Goal: Information Seeking & Learning: Learn about a topic

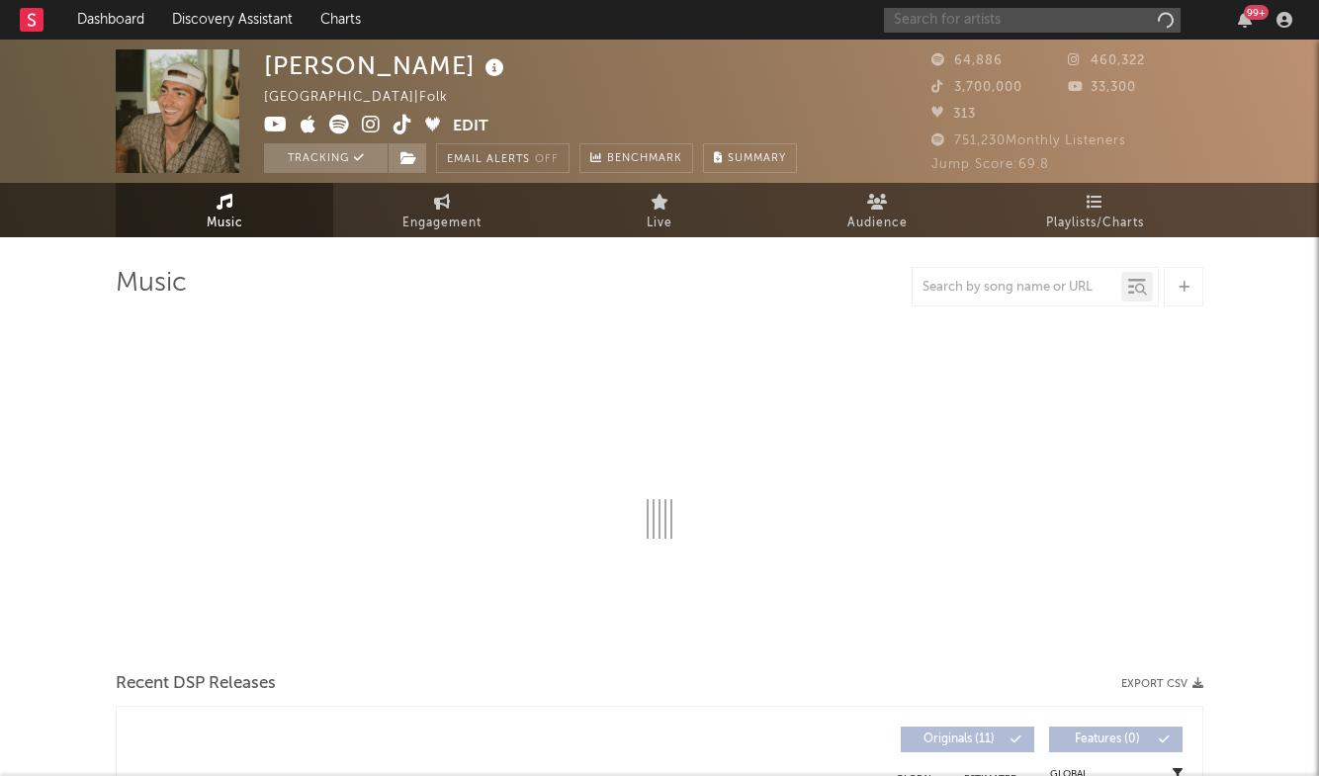
click at [925, 16] on input "text" at bounding box center [1032, 20] width 297 height 25
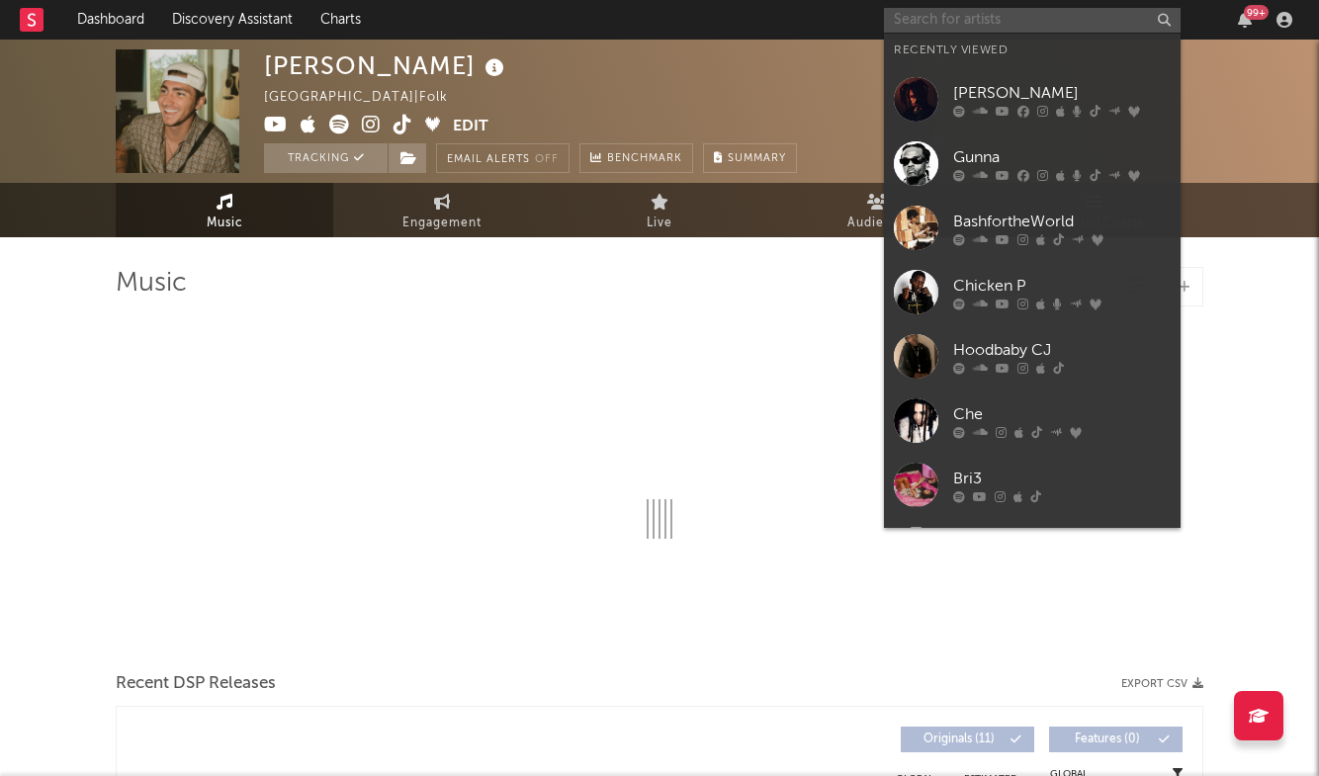
select select "6m"
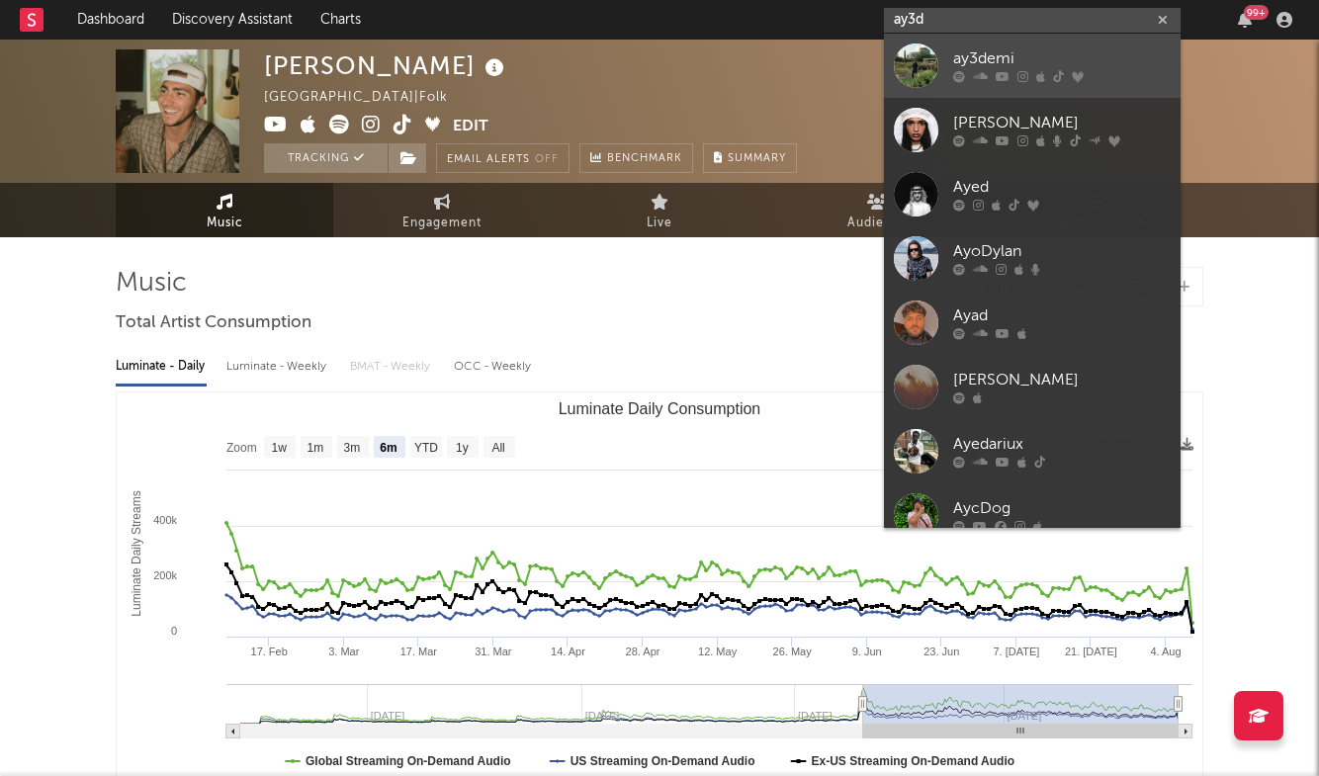
type input "ay3d"
click at [959, 47] on div "ay3demi" at bounding box center [1062, 59] width 218 height 24
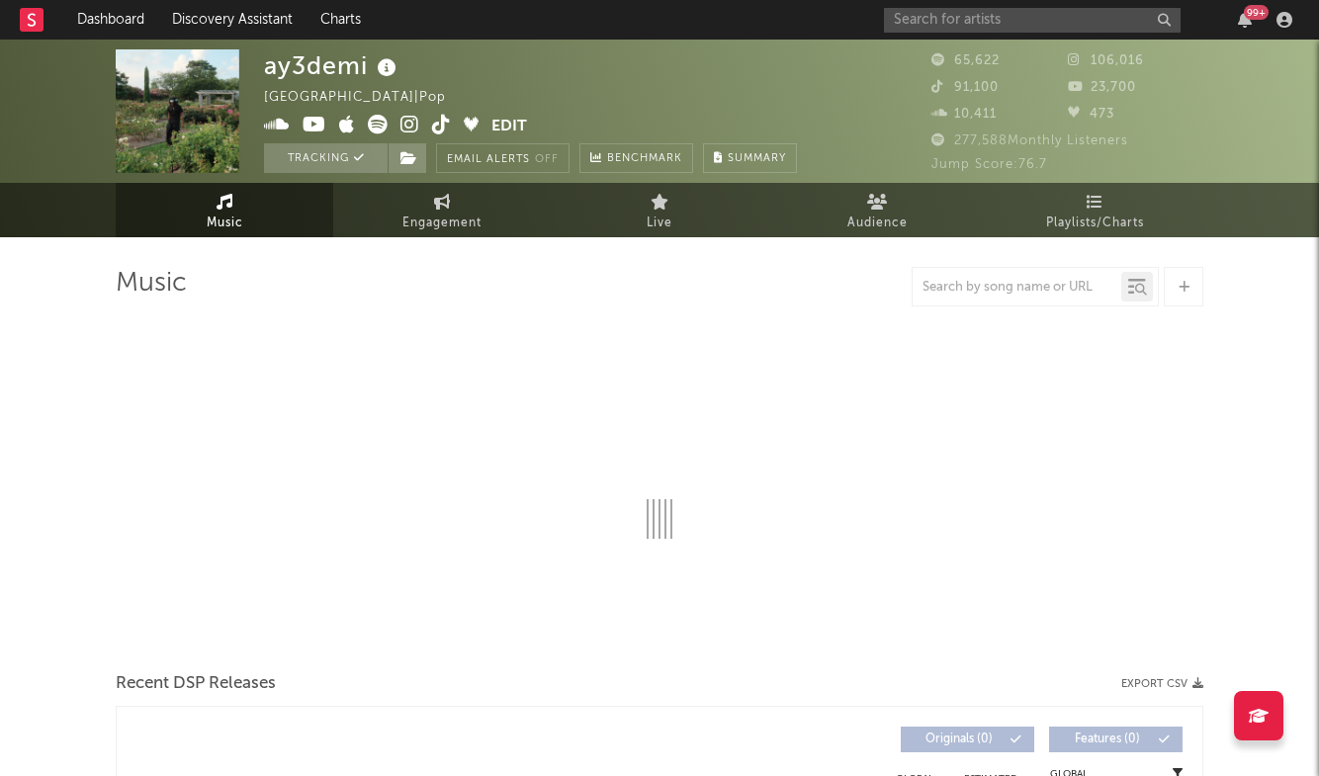
select select "6m"
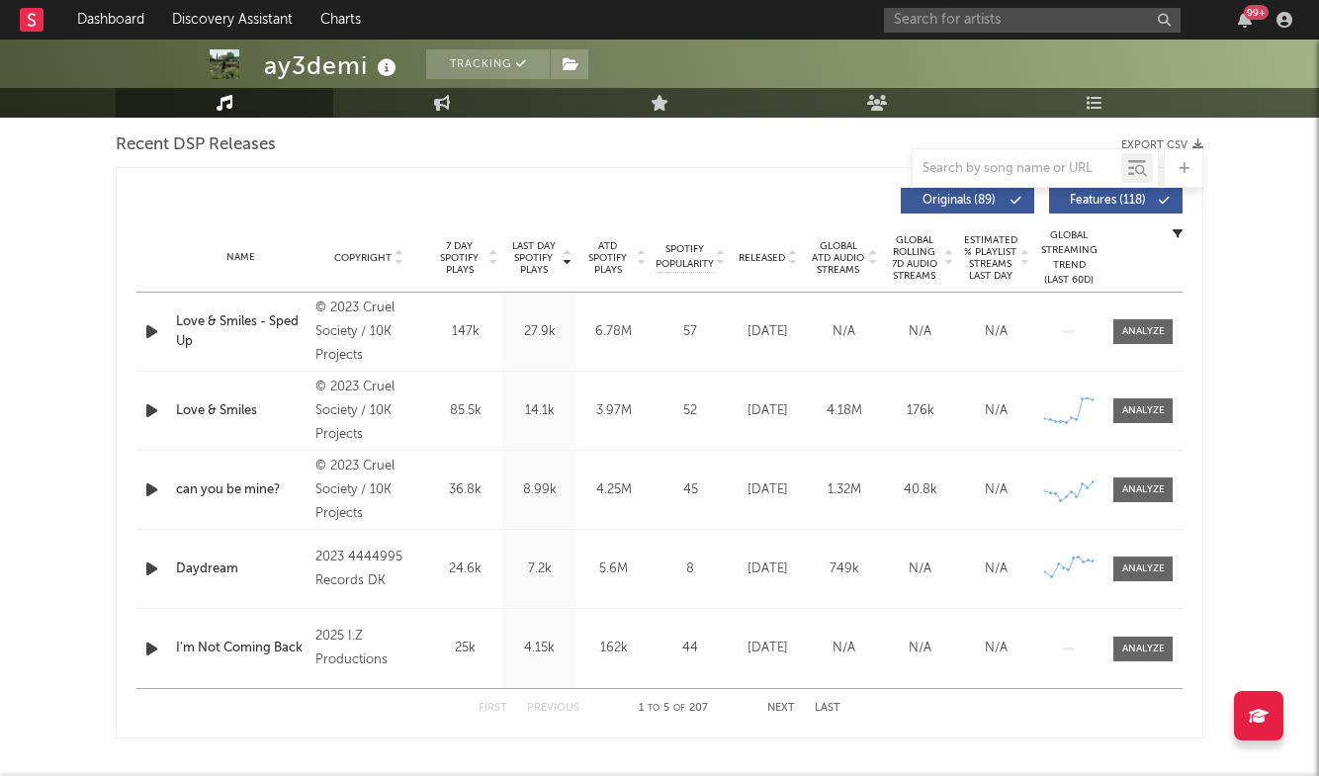
scroll to position [713, 0]
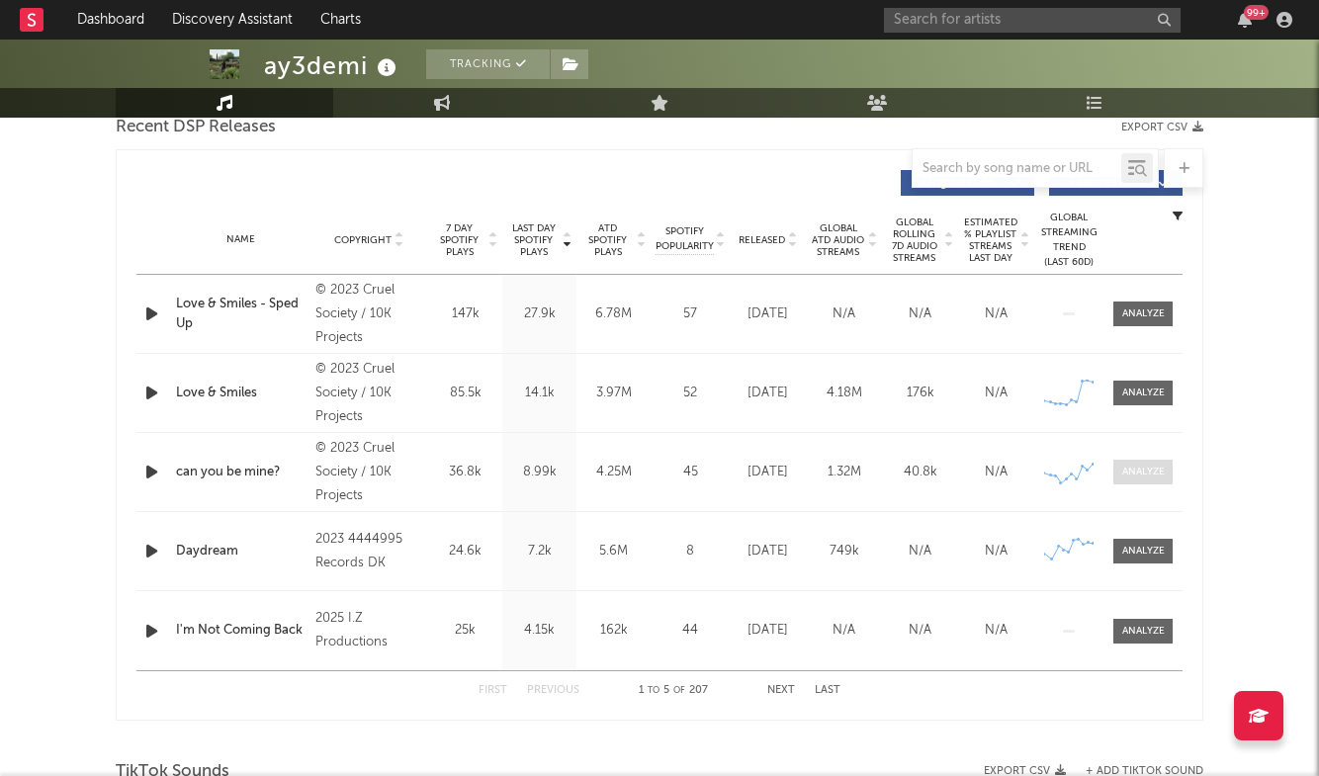
click at [1145, 473] on div at bounding box center [1143, 472] width 43 height 15
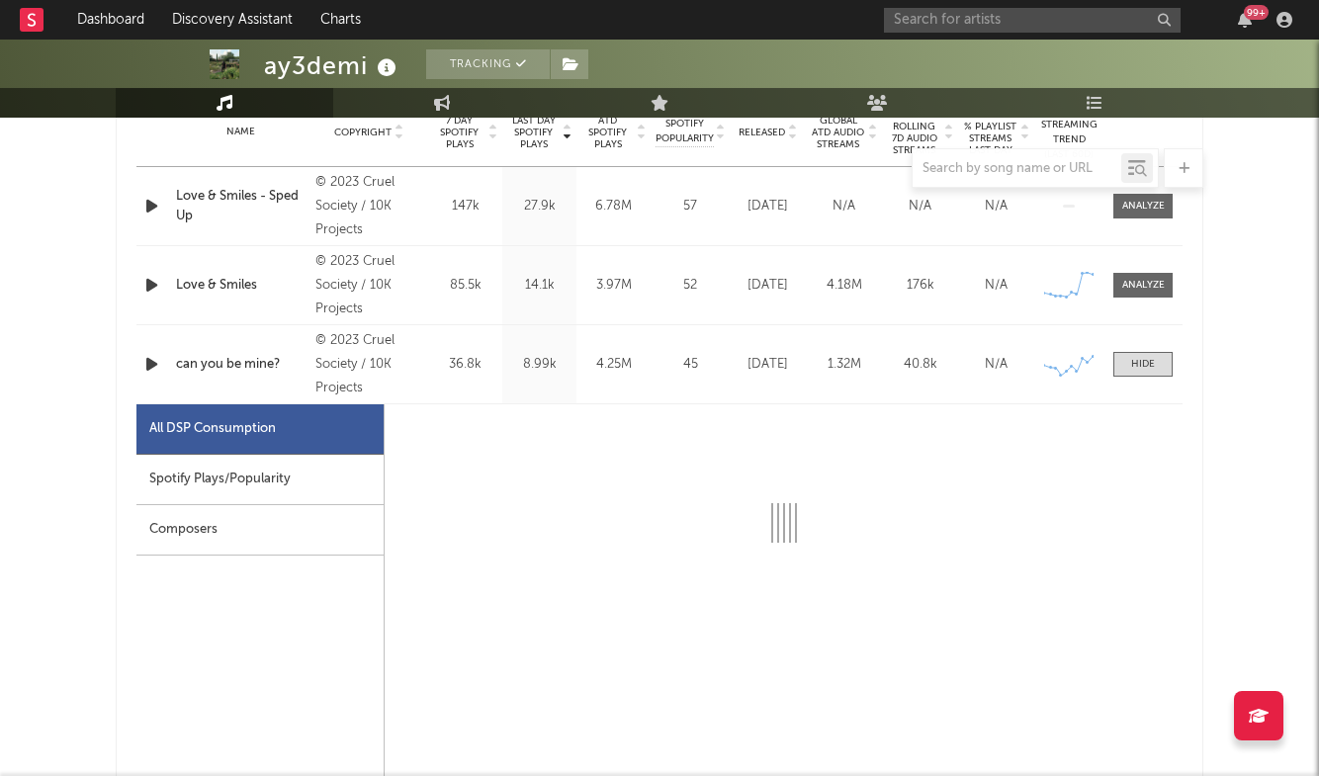
scroll to position [823, 0]
select select "6m"
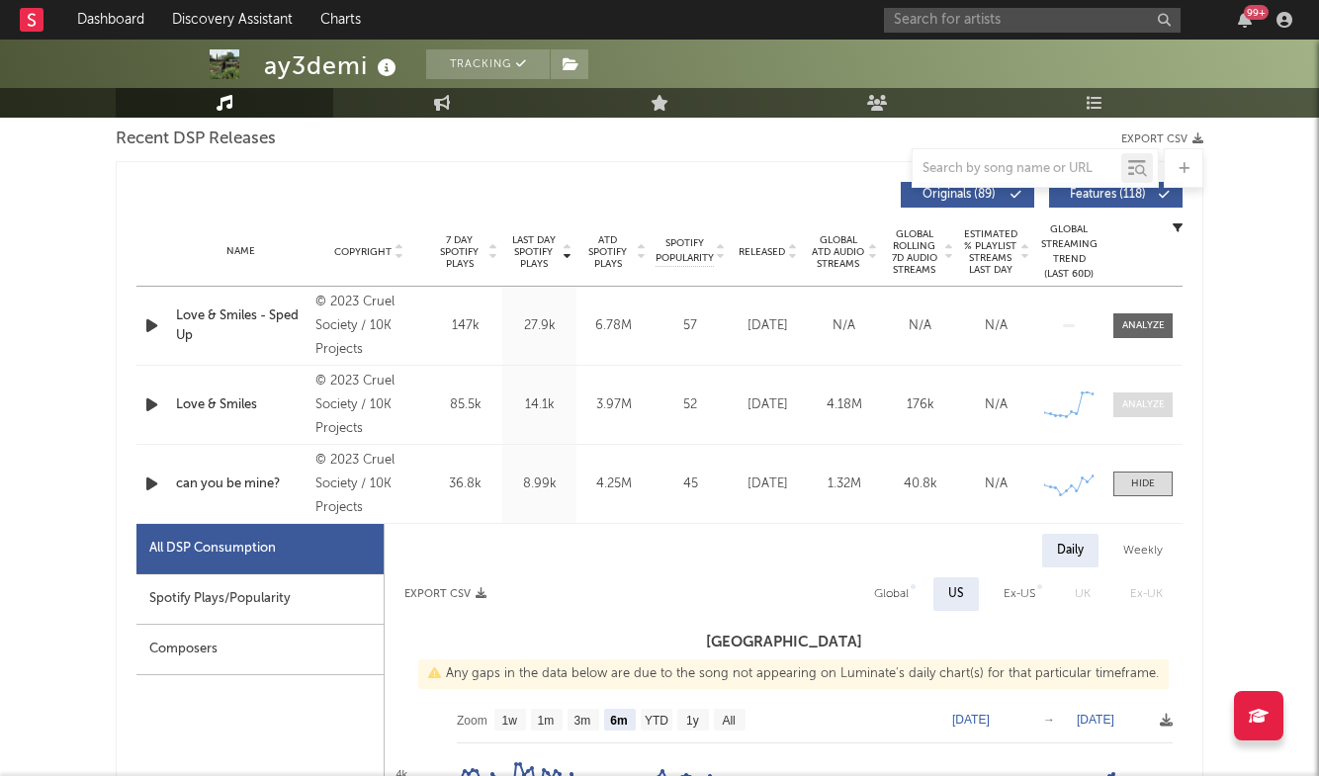
click at [1146, 407] on div at bounding box center [1143, 404] width 43 height 15
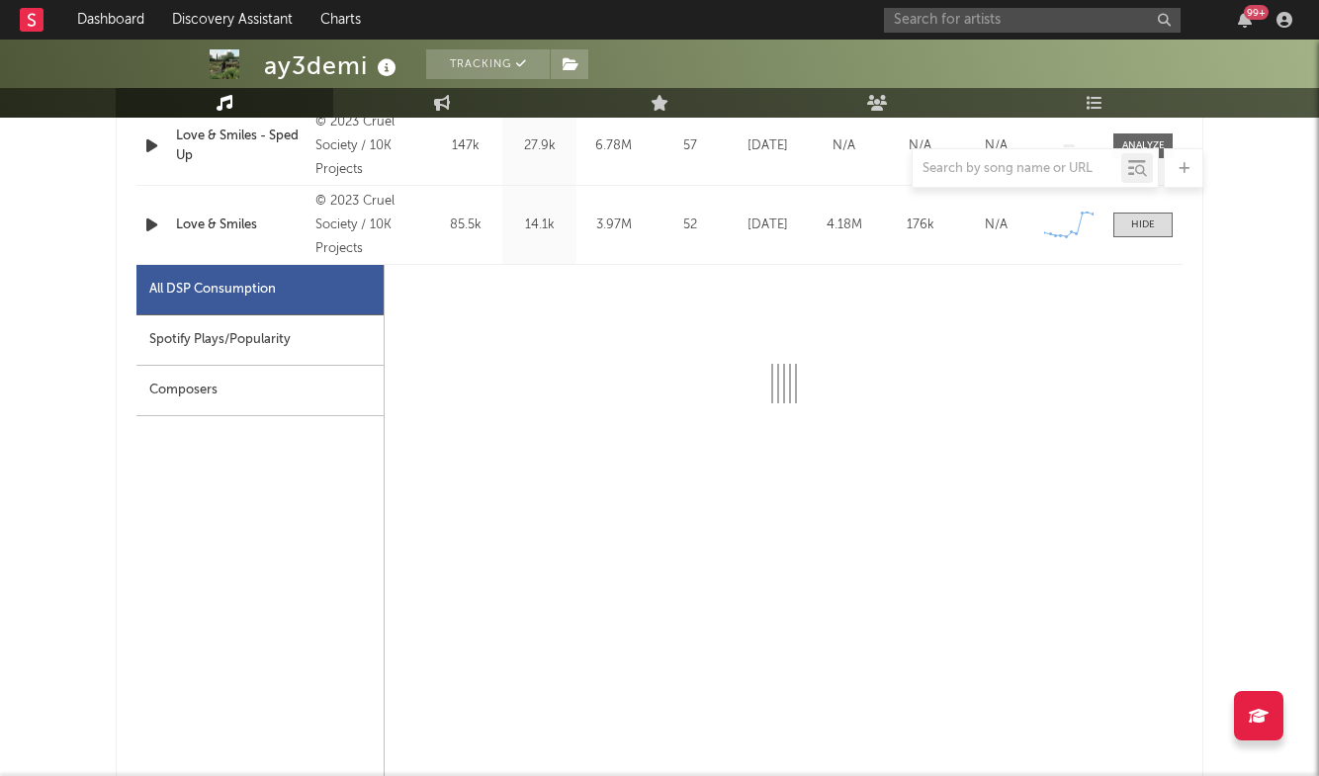
scroll to position [906, 0]
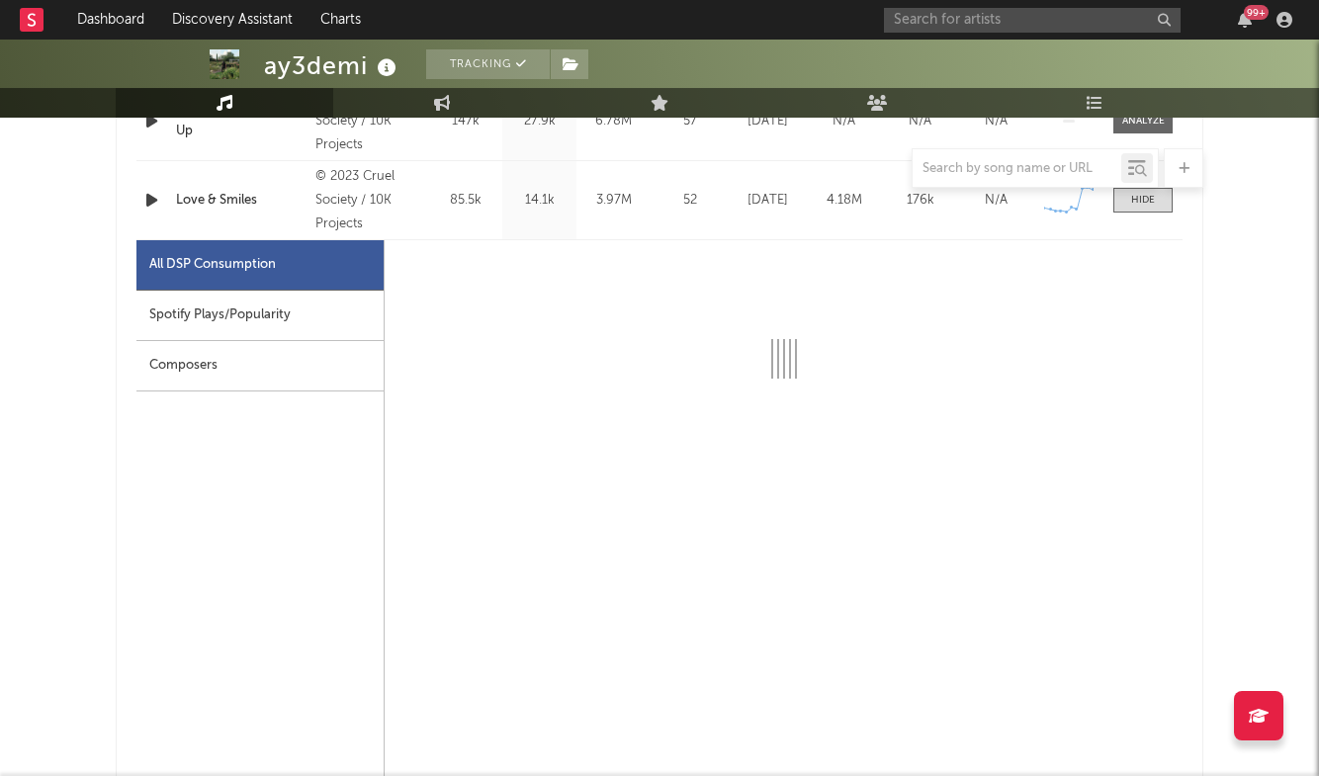
select select "6m"
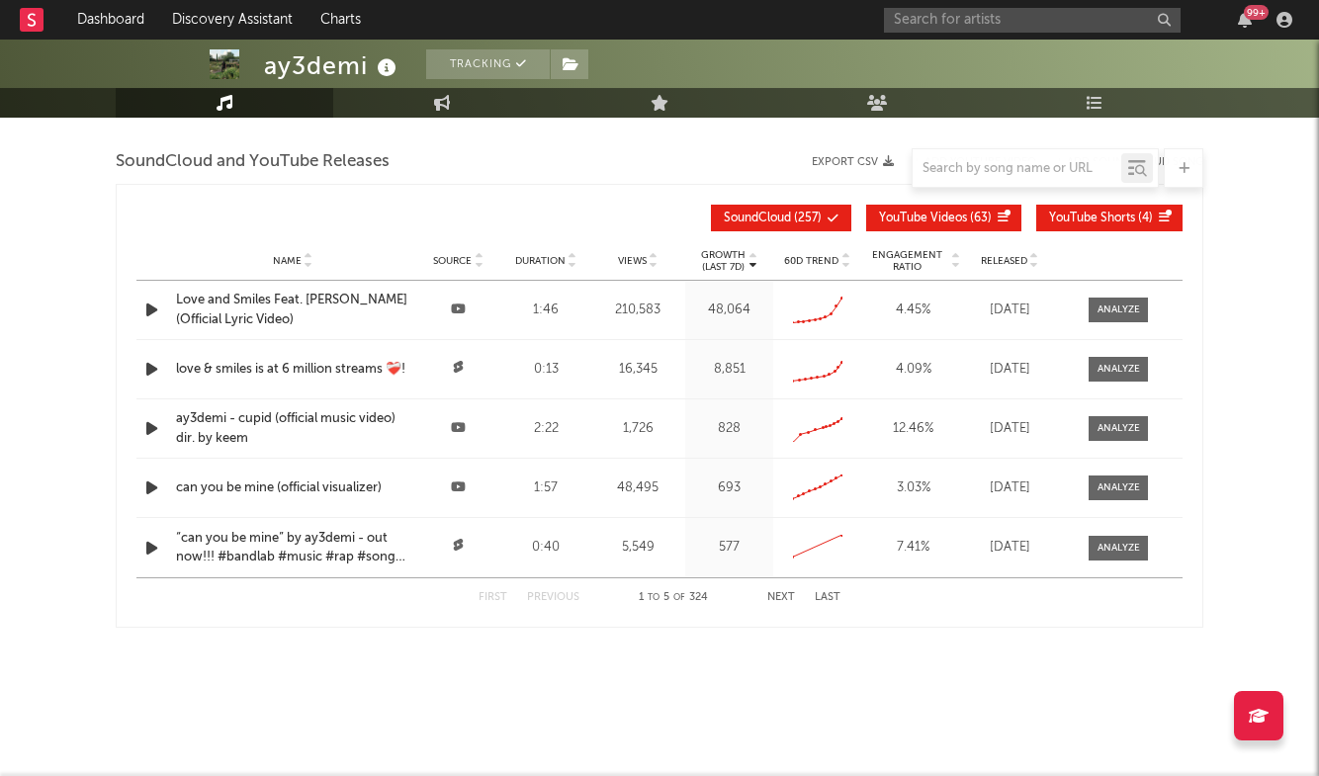
scroll to position [4131, 0]
click at [1115, 311] on div at bounding box center [1118, 310] width 43 height 15
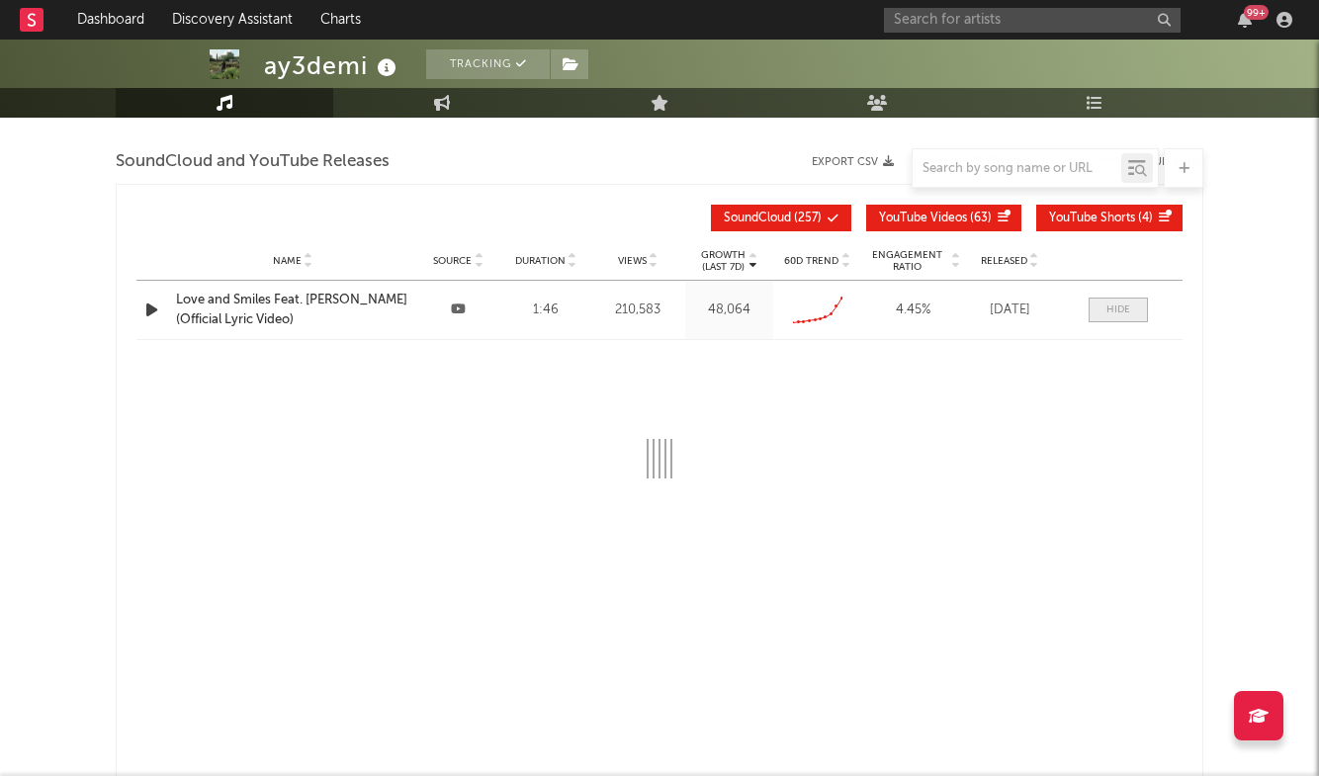
select select "6m"
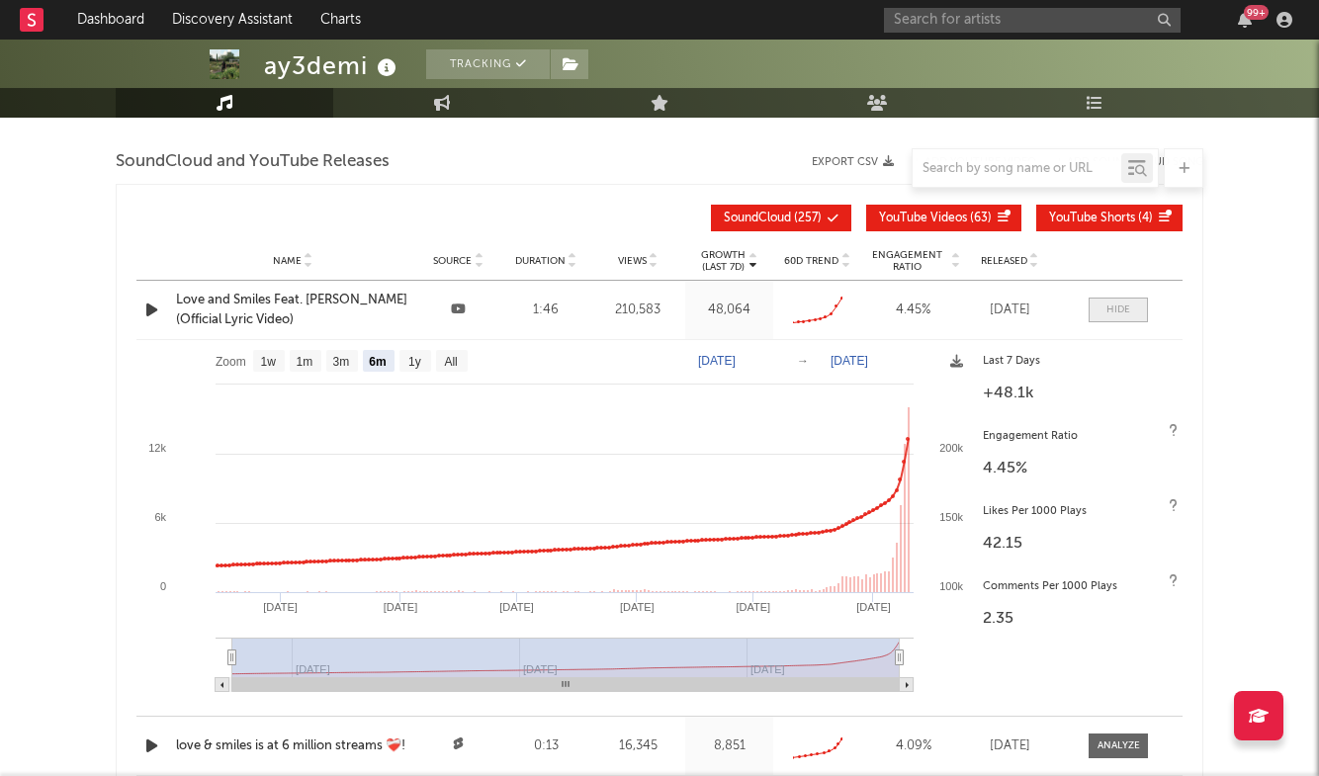
scroll to position [4161, 0]
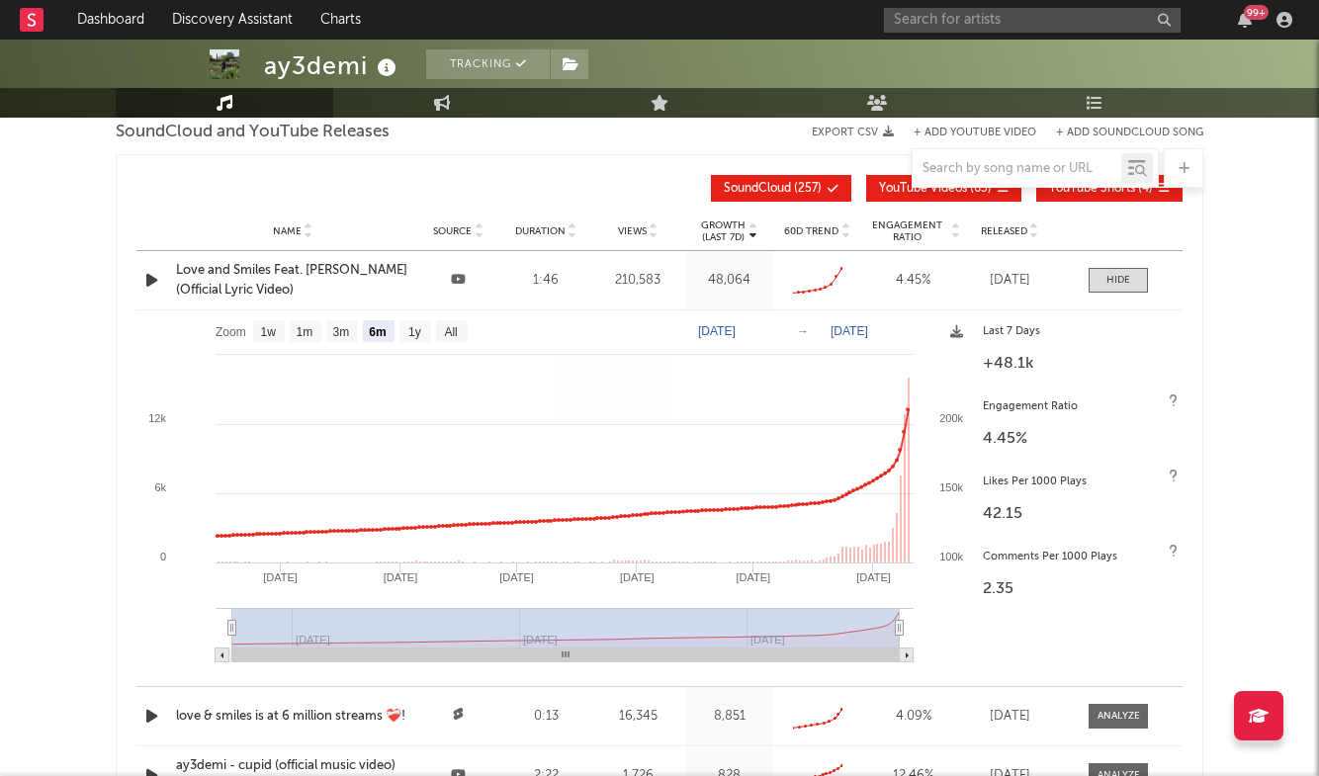
click at [290, 268] on div "Love and Smiles Feat. [PERSON_NAME] (Official Lyric Video)" at bounding box center [292, 280] width 233 height 39
